Goal: Transaction & Acquisition: Purchase product/service

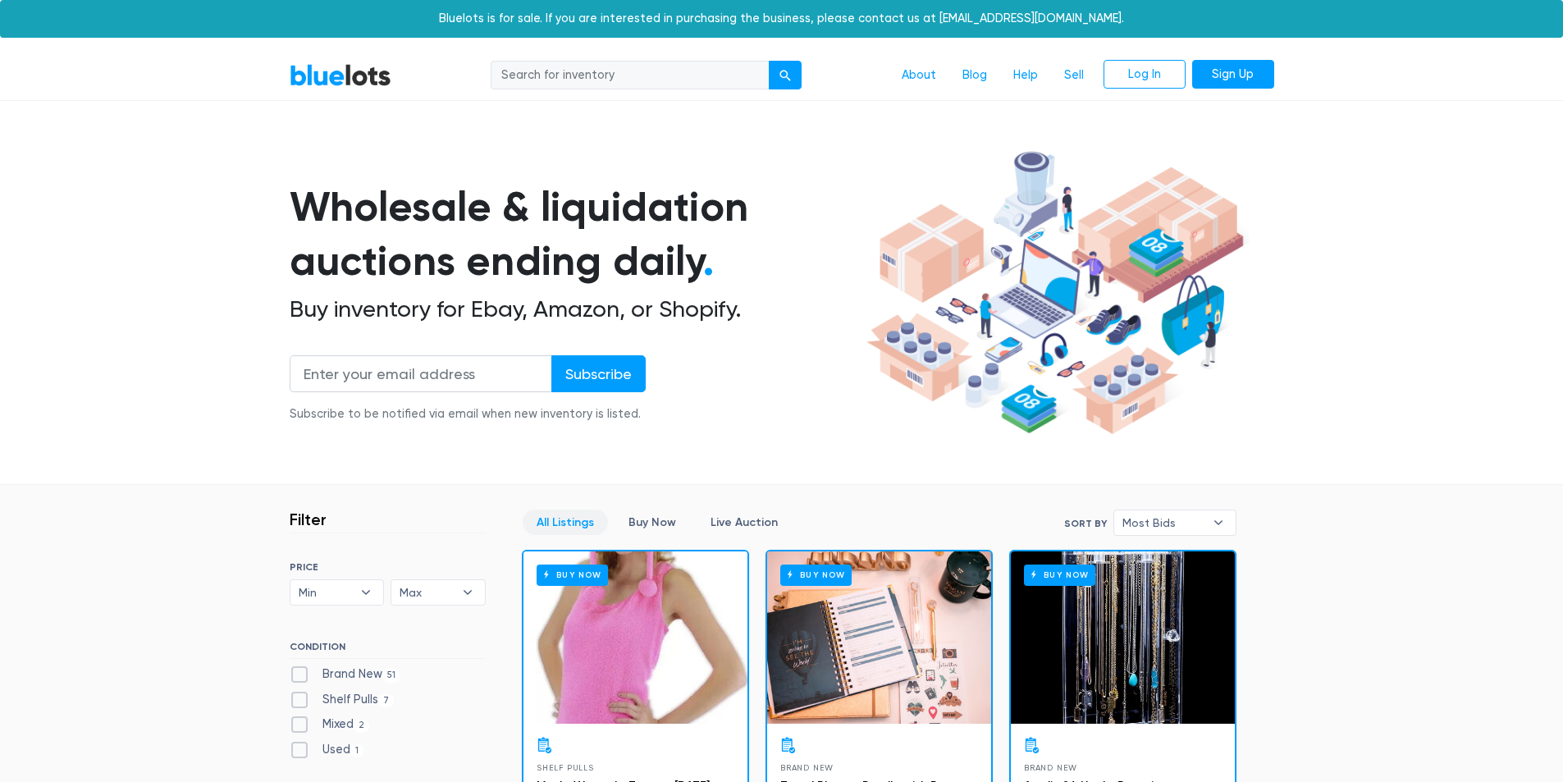
scroll to position [328, 0]
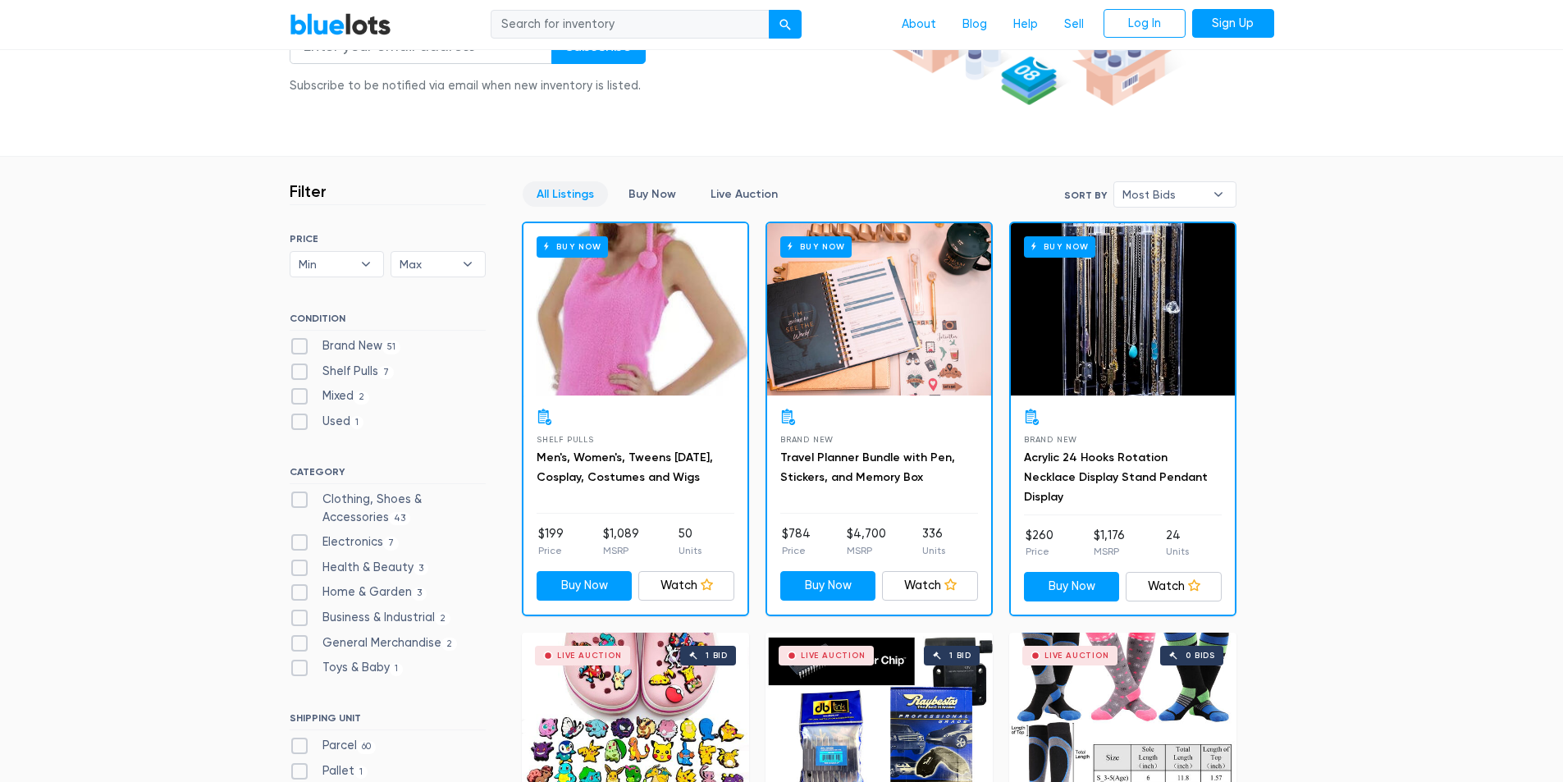
click at [375, 544] on label "Electronics 7" at bounding box center [345, 542] width 110 height 18
click at [300, 544] on input "Electronics 7" at bounding box center [295, 538] width 11 height 11
checkbox input "true"
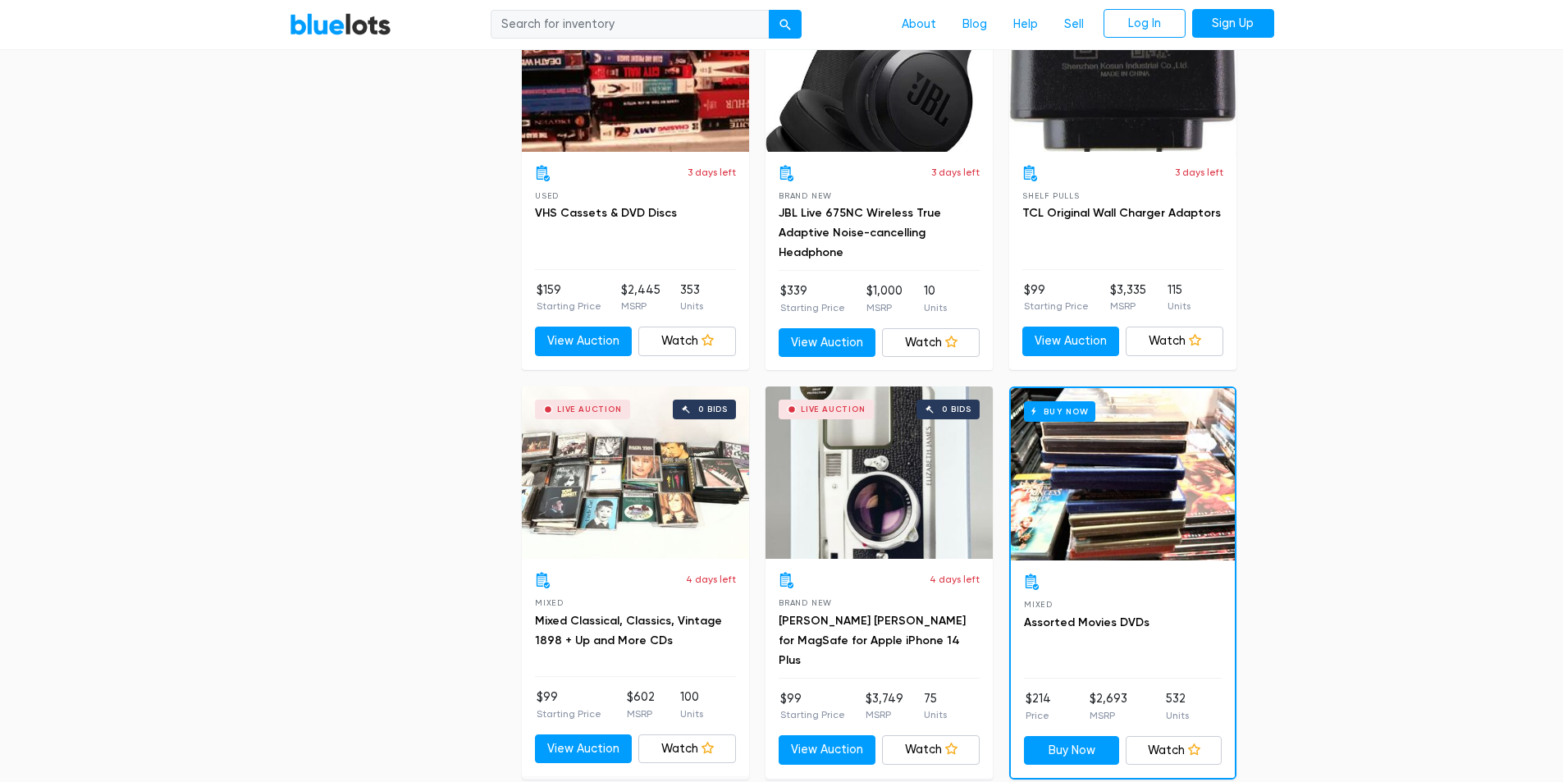
scroll to position [1426, 0]
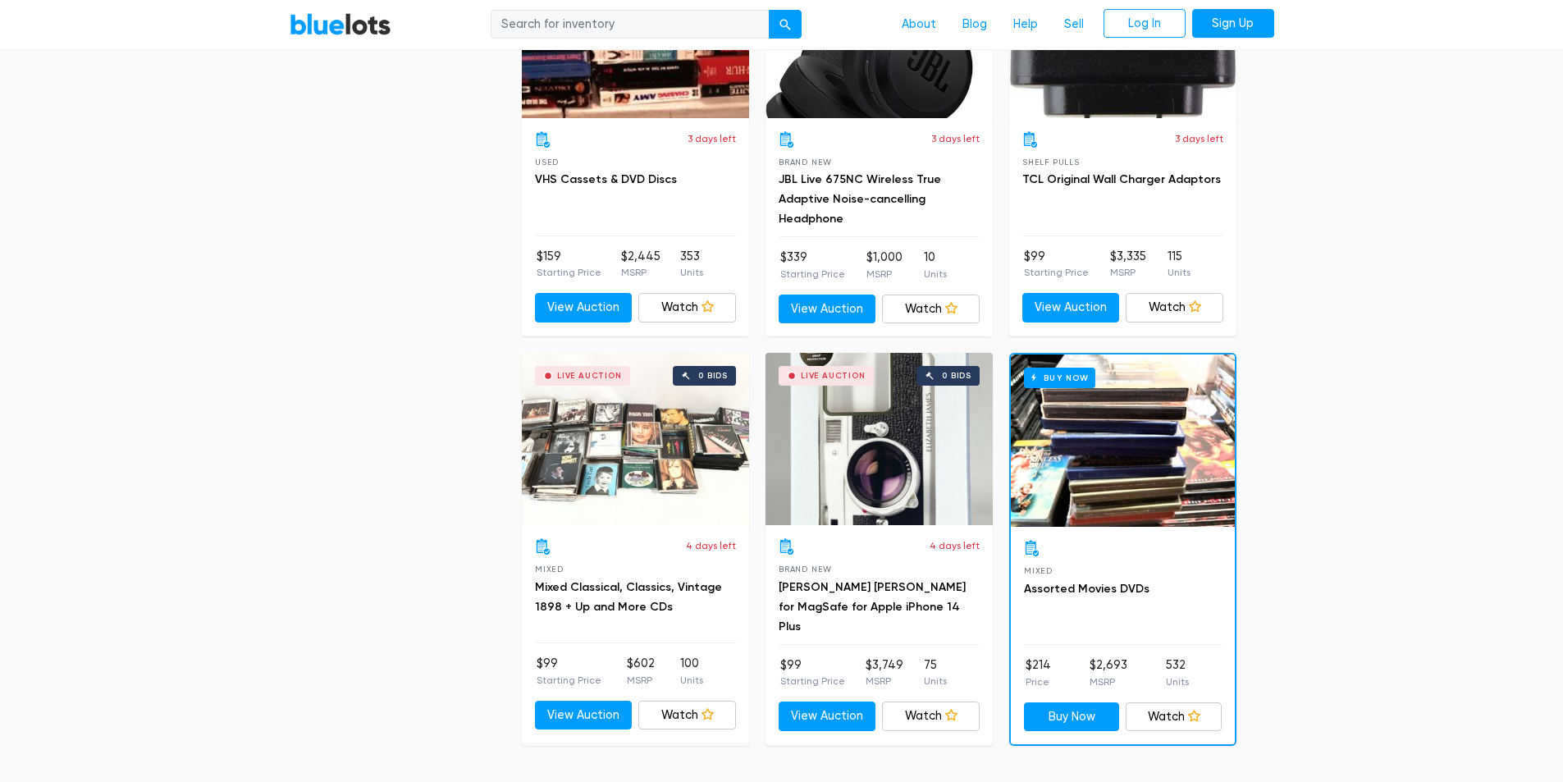
click at [1116, 461] on div "Buy Now" at bounding box center [1123, 441] width 224 height 172
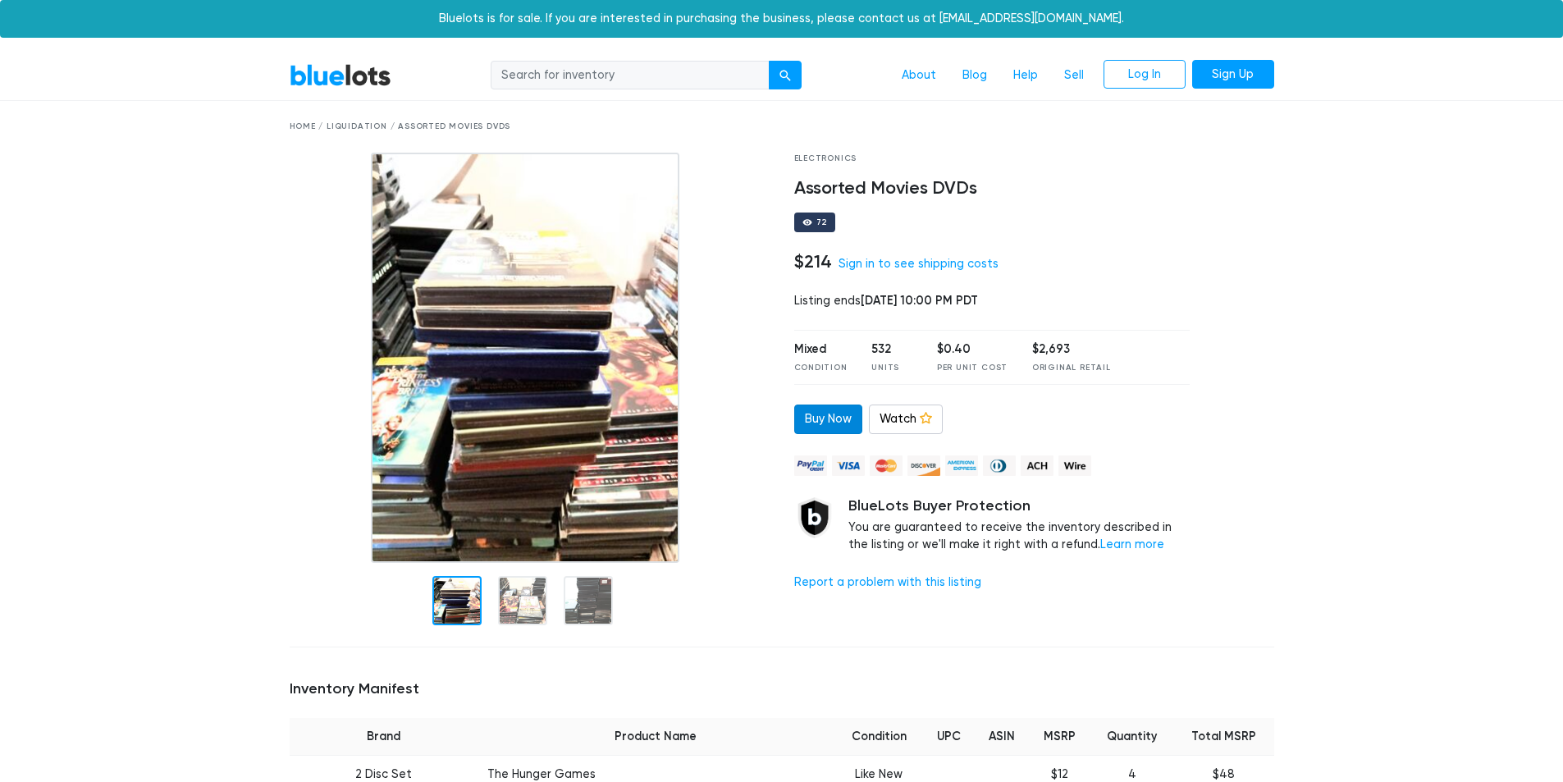
click at [812, 424] on link "Buy Now" at bounding box center [828, 420] width 68 height 30
click at [821, 429] on link "Buy Now" at bounding box center [828, 420] width 68 height 30
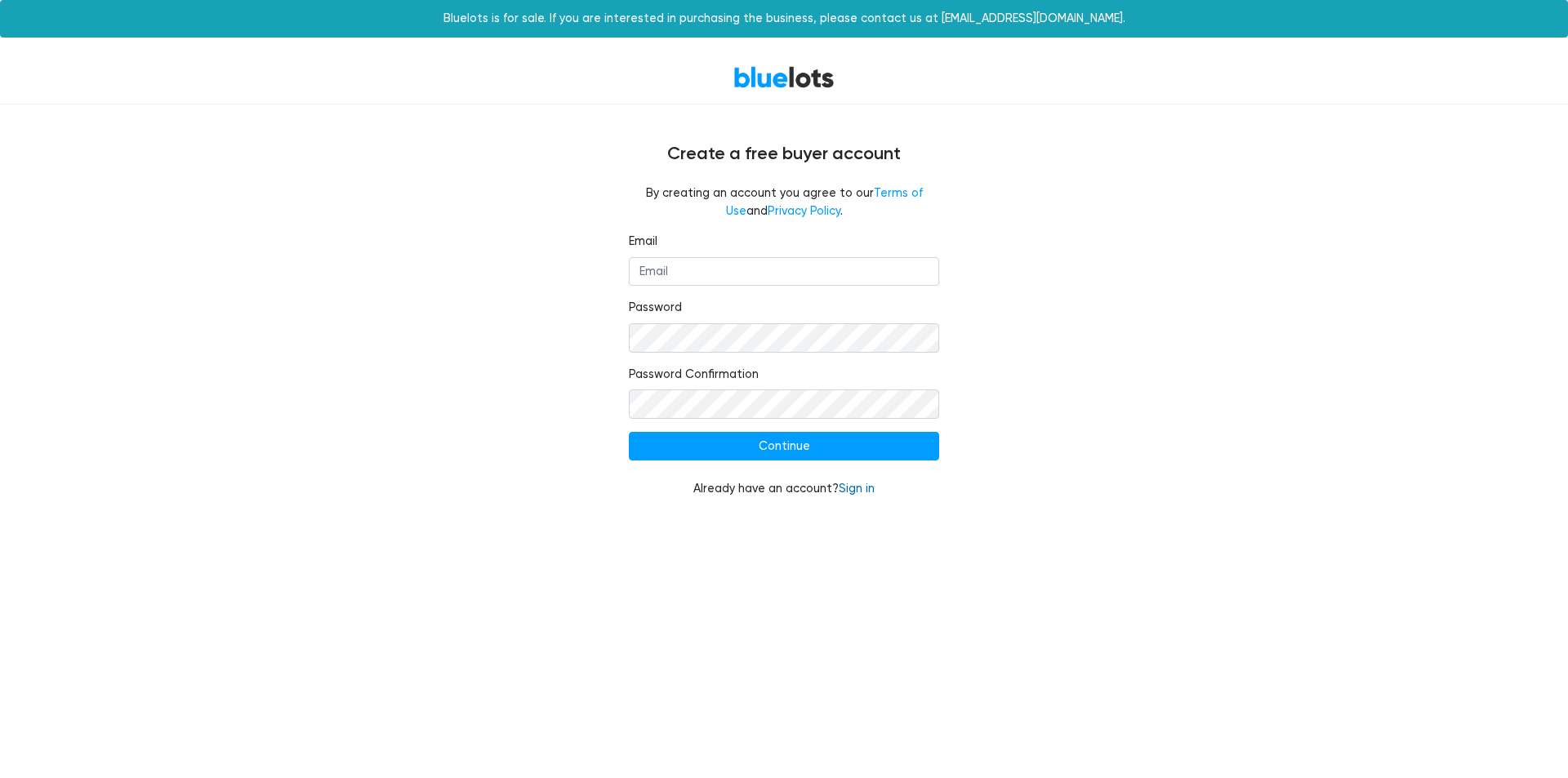
click at [859, 485] on link "Sign in" at bounding box center [857, 488] width 36 height 14
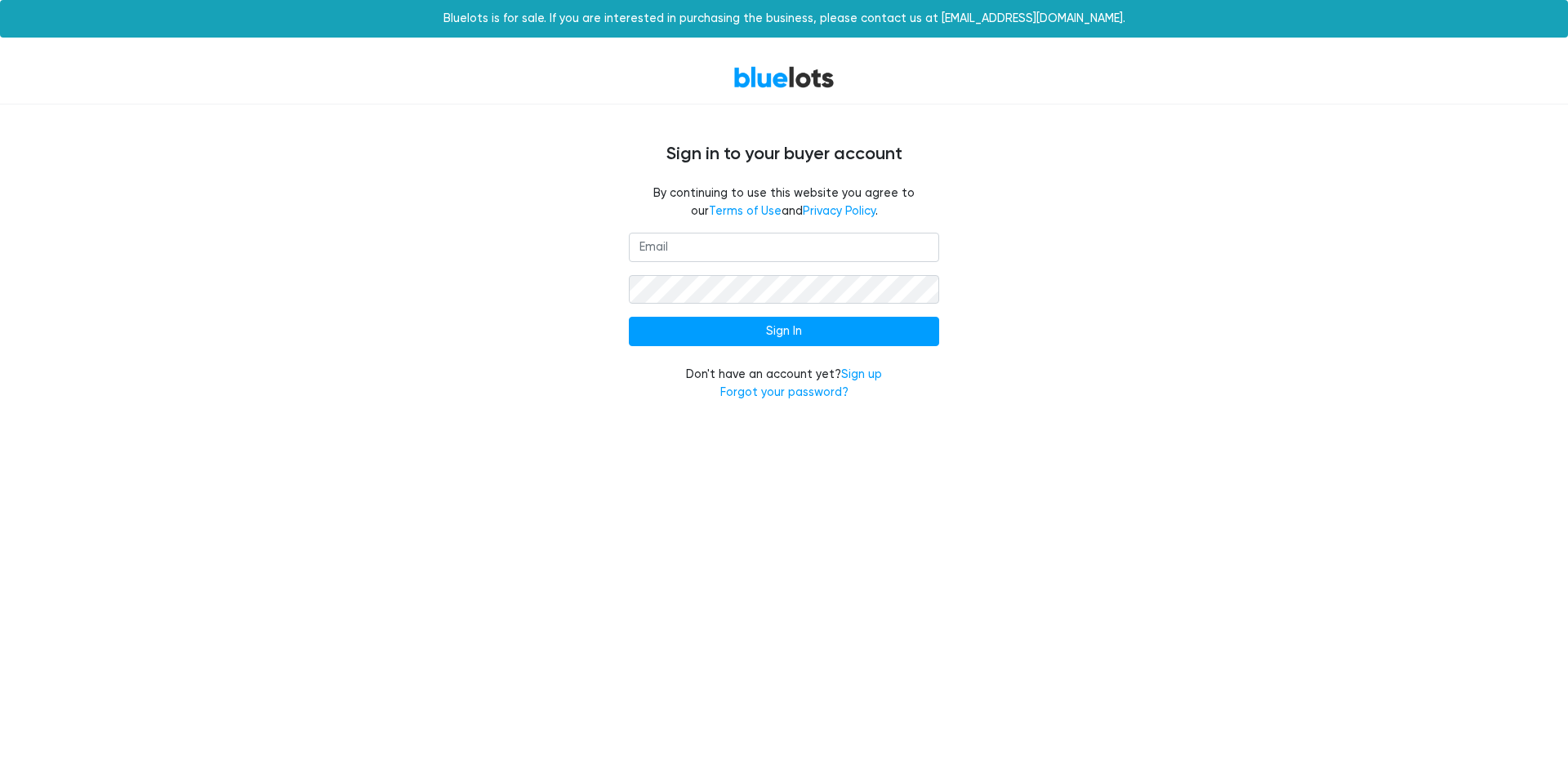
click at [783, 258] on input "email" at bounding box center [784, 248] width 310 height 30
type input "zackrios19@yahoo.com"
click at [629, 316] on input "Sign In" at bounding box center [784, 331] width 310 height 30
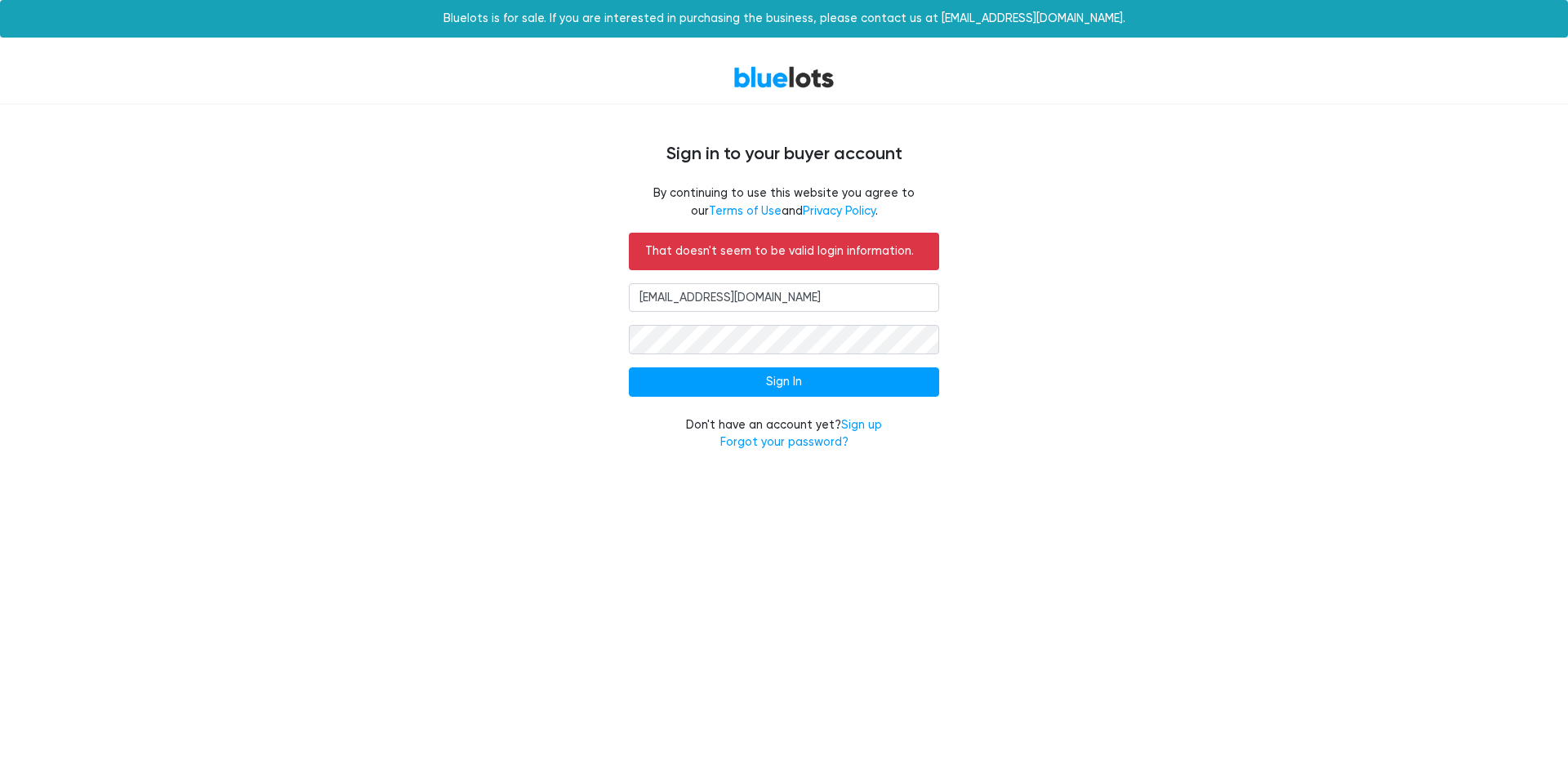
click at [785, 354] on form "That doesn't seem to be valid login information. zackrios19@yahoo.com Sign In D…" at bounding box center [784, 342] width 310 height 219
click at [629, 367] on input "Sign In" at bounding box center [784, 382] width 310 height 30
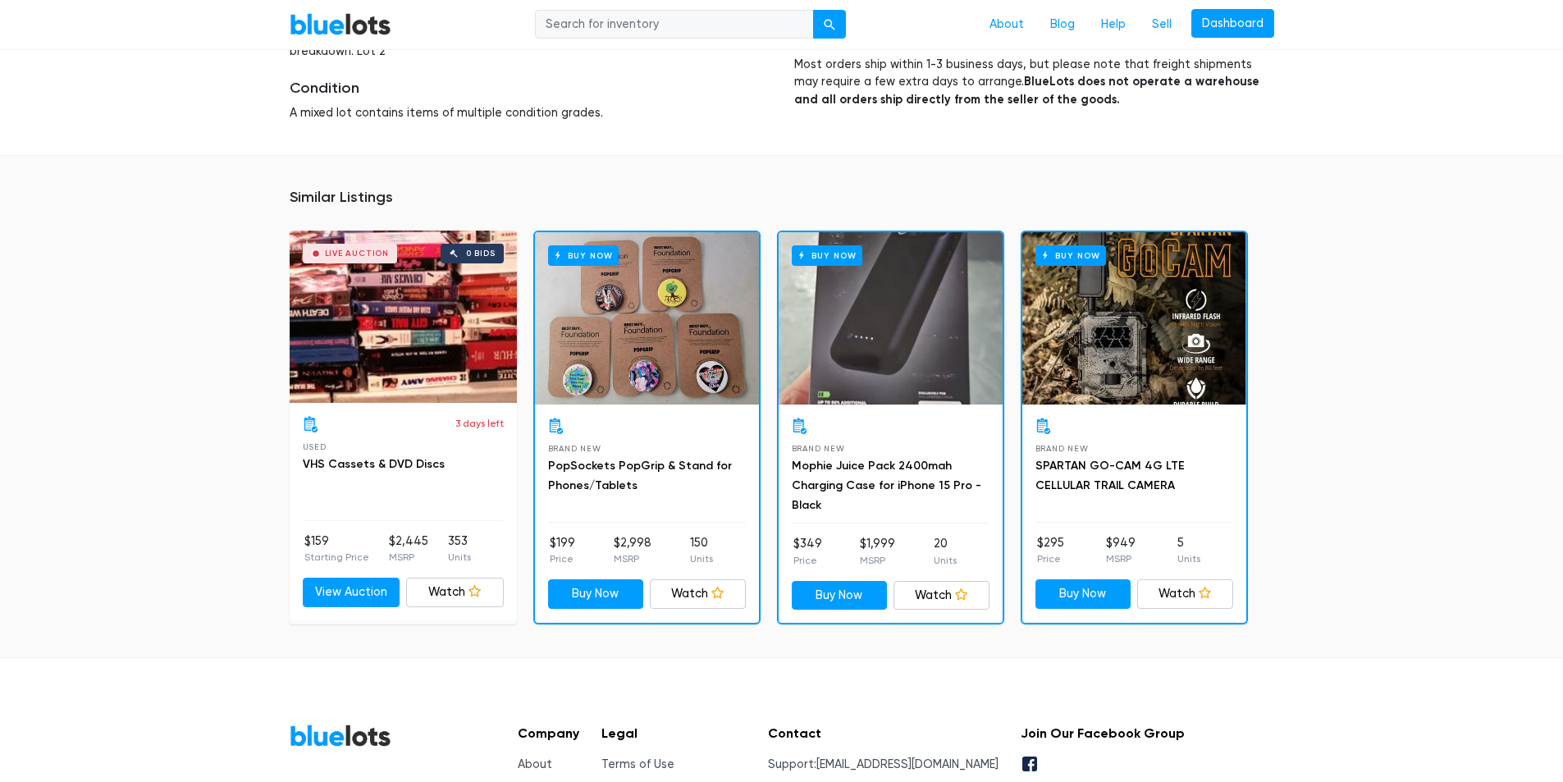
scroll to position [13212, 0]
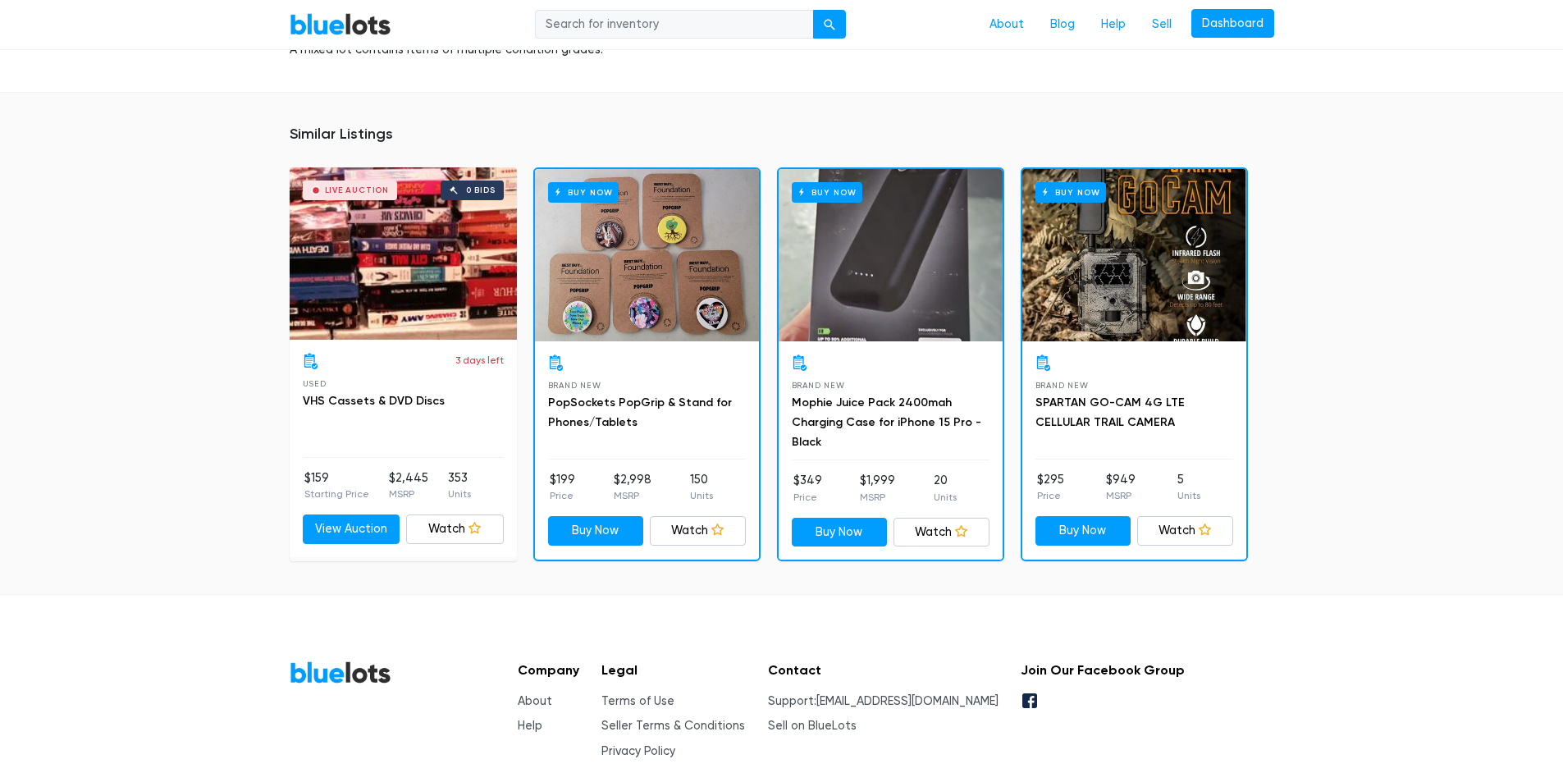
click at [400, 292] on div "Live Auction 0 bids" at bounding box center [403, 253] width 227 height 172
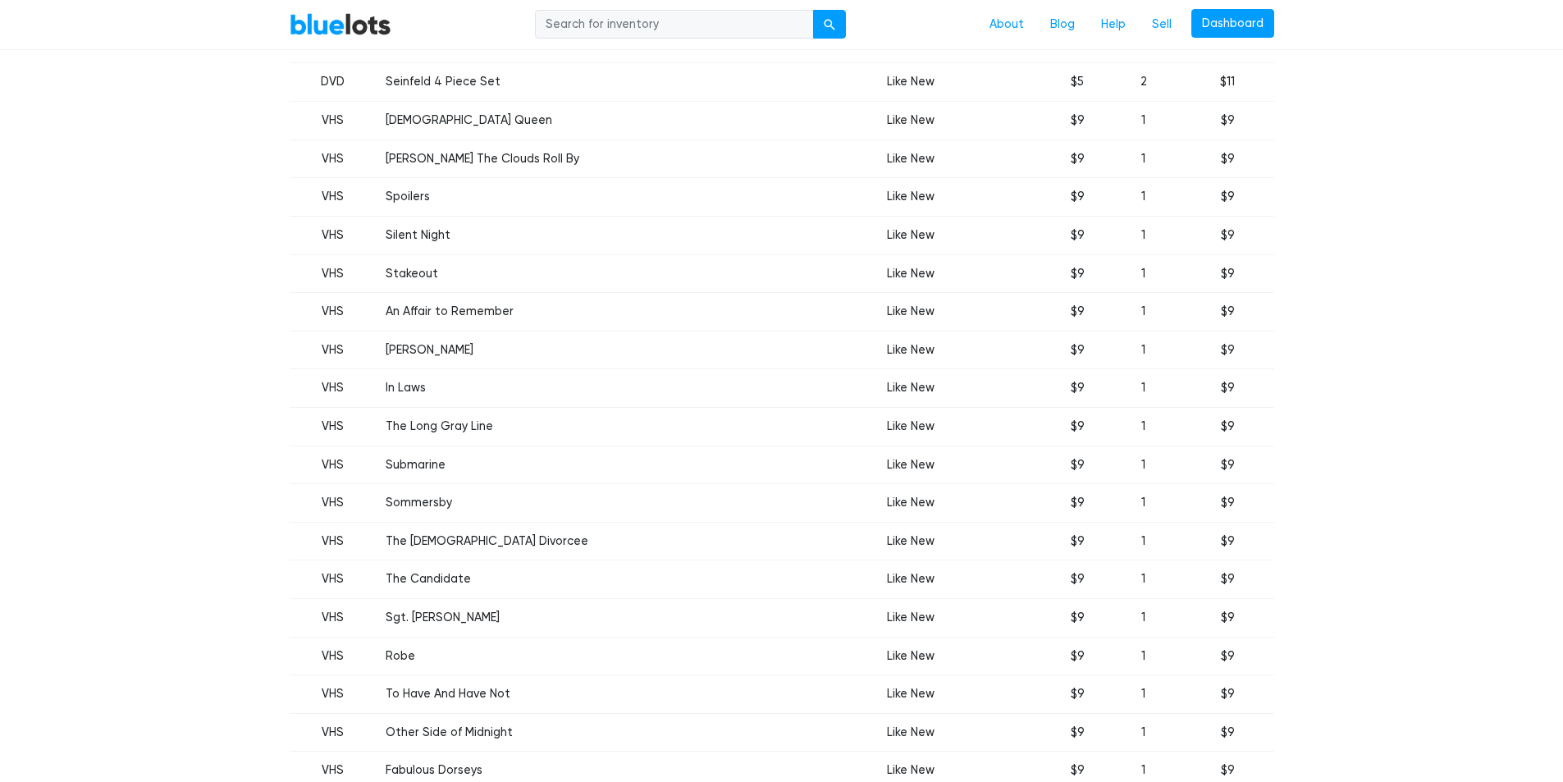
scroll to position [3365, 0]
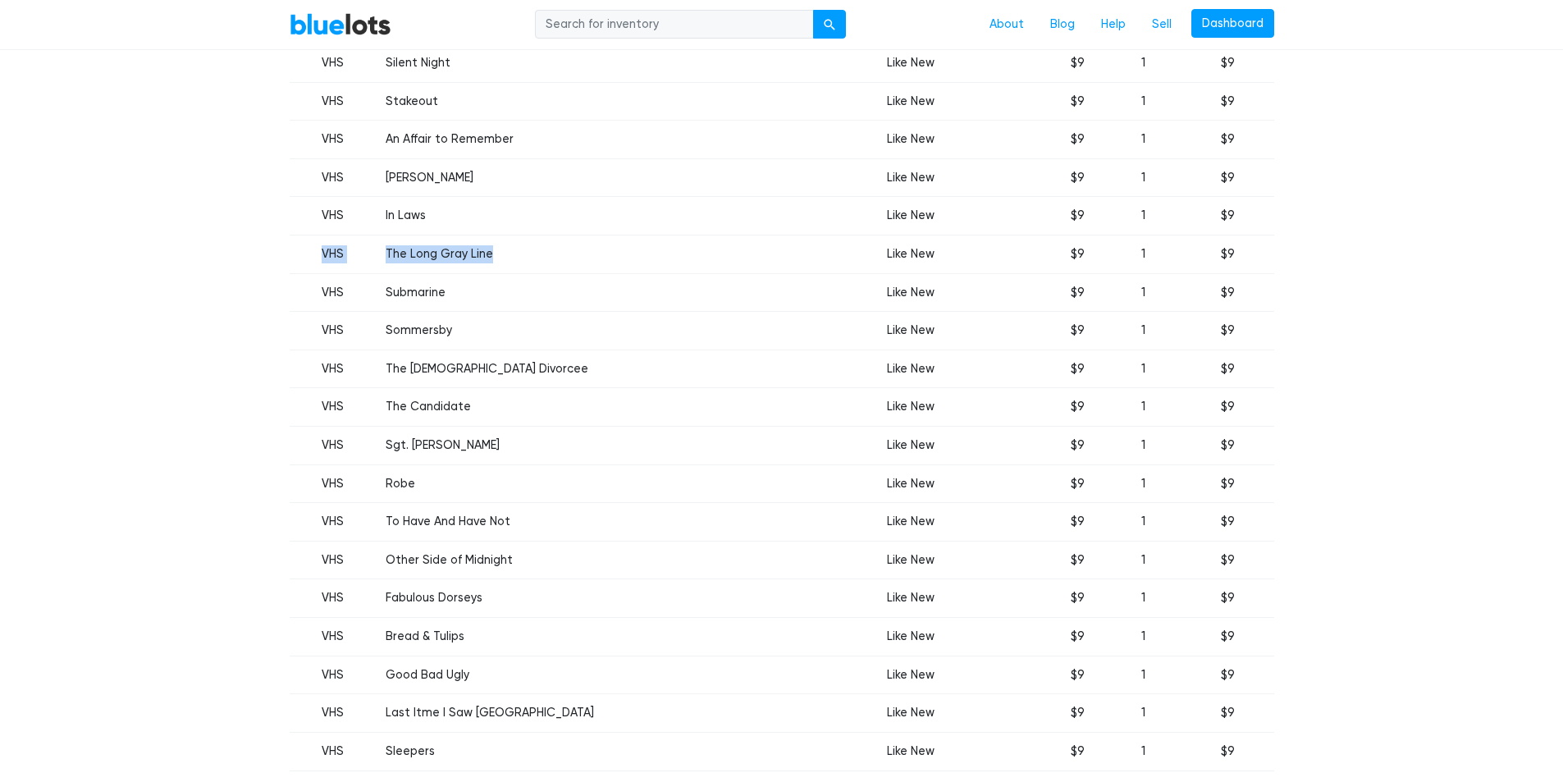
drag, startPoint x: 510, startPoint y: 252, endPoint x: 309, endPoint y: 257, distance: 201.9
click at [309, 257] on tr "VHS The Long Gray Line Like New $9 1 $9" at bounding box center [782, 254] width 985 height 39
copy tr "VHS The Long Gray Line"
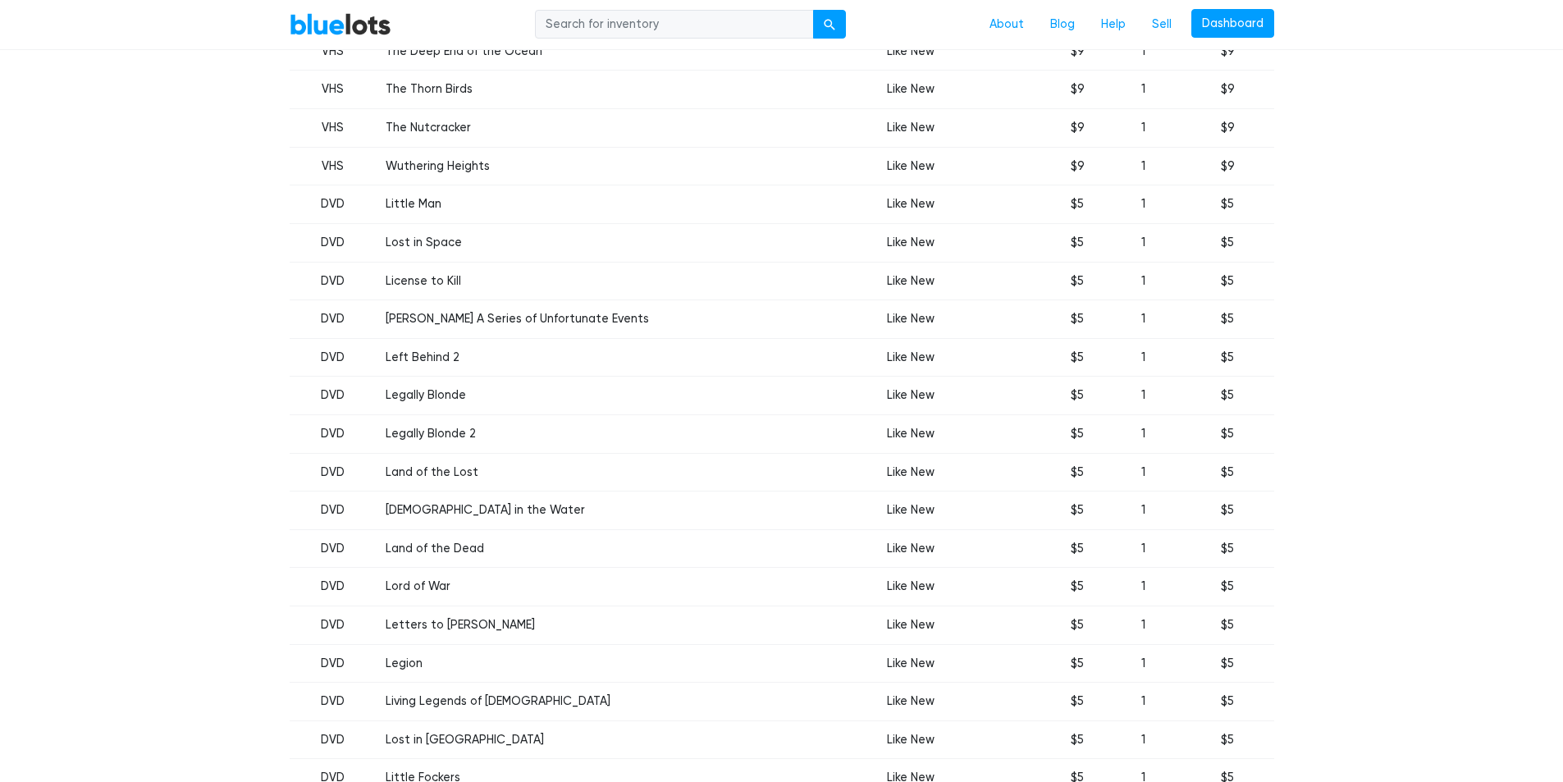
scroll to position [5909, 0]
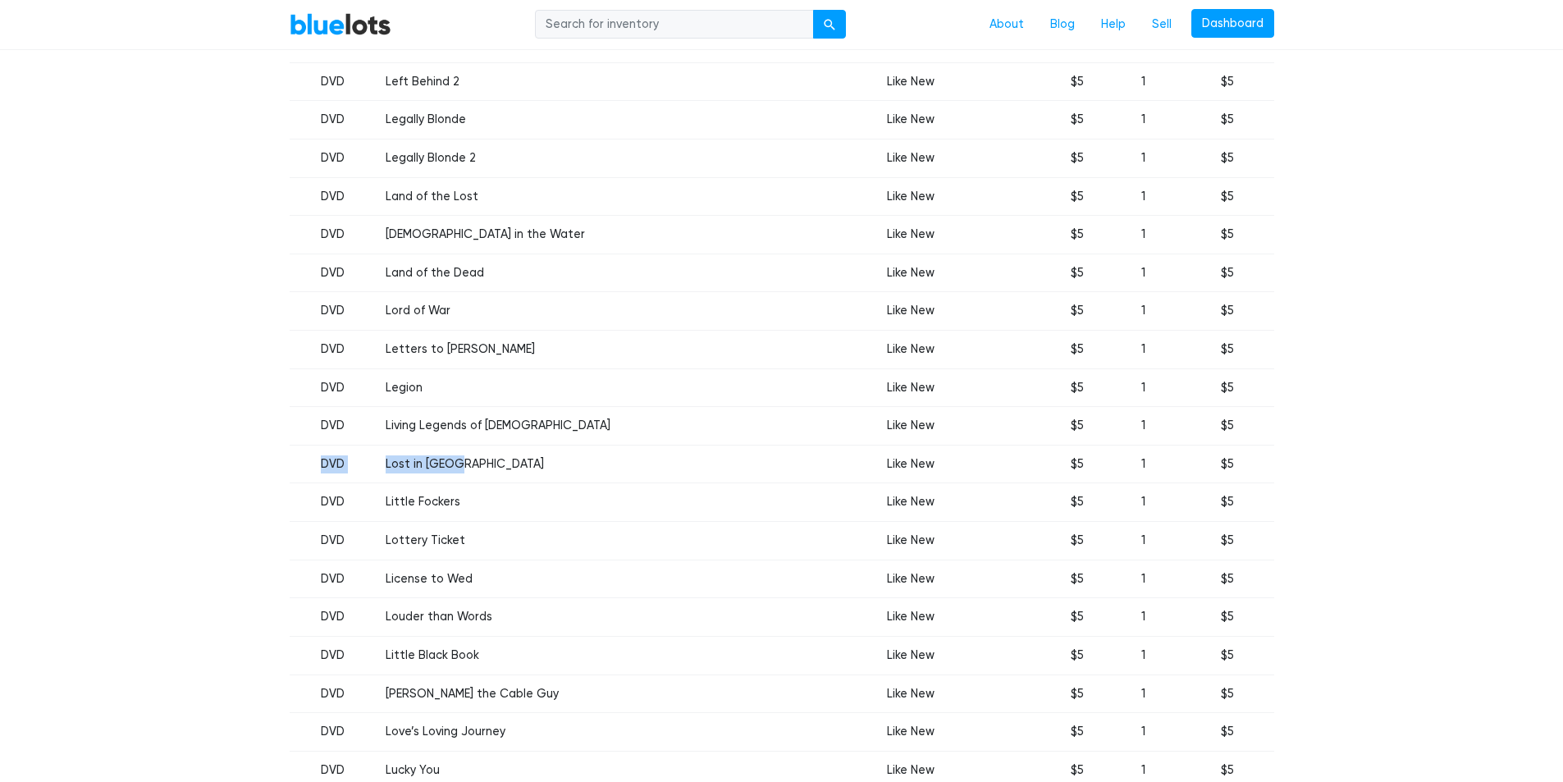
drag, startPoint x: 490, startPoint y: 467, endPoint x: 305, endPoint y: 465, distance: 184.7
click at [305, 465] on tr "DVD Lost in [GEOGRAPHIC_DATA] Like New $5 1 $5" at bounding box center [782, 464] width 985 height 39
copy tr "DVD Lost in [GEOGRAPHIC_DATA]"
drag, startPoint x: 474, startPoint y: 541, endPoint x: 319, endPoint y: 540, distance: 155.1
click at [319, 540] on tr "DVD Lottery Ticket Like New $5 1 $5" at bounding box center [782, 541] width 985 height 39
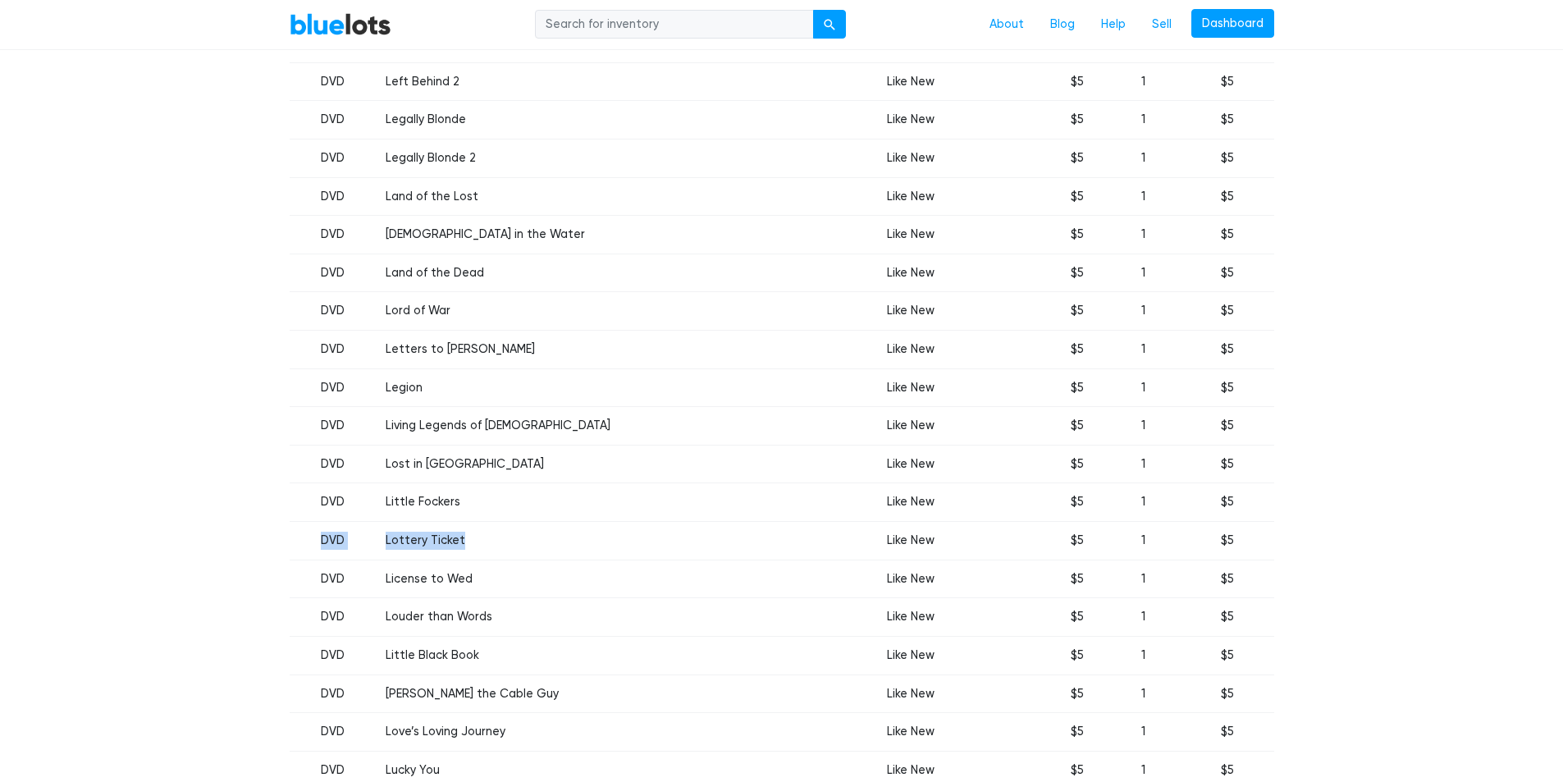
copy tr "DVD Lottery Ticket"
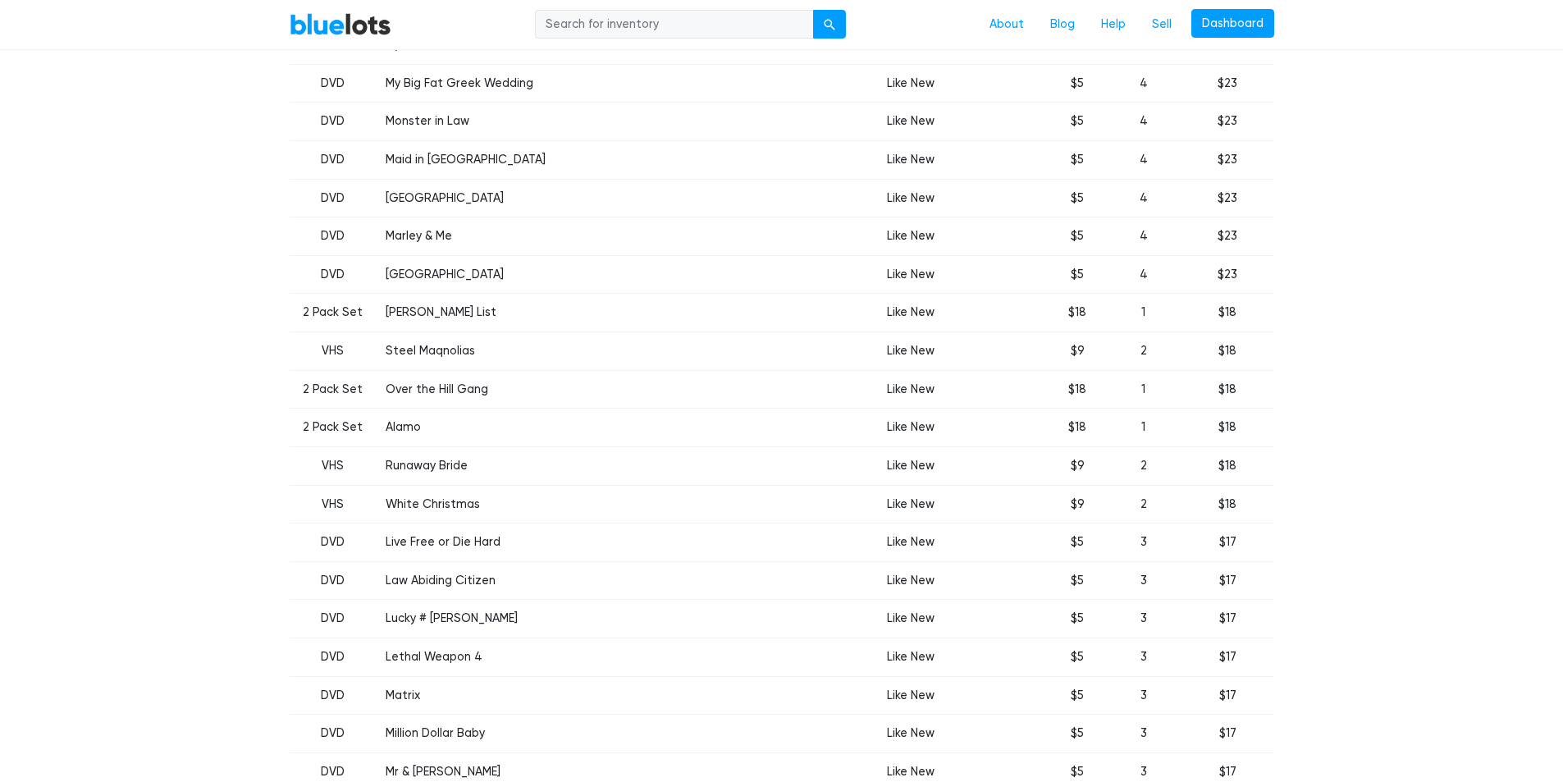
scroll to position [1067, 0]
